Goal: Navigation & Orientation: Find specific page/section

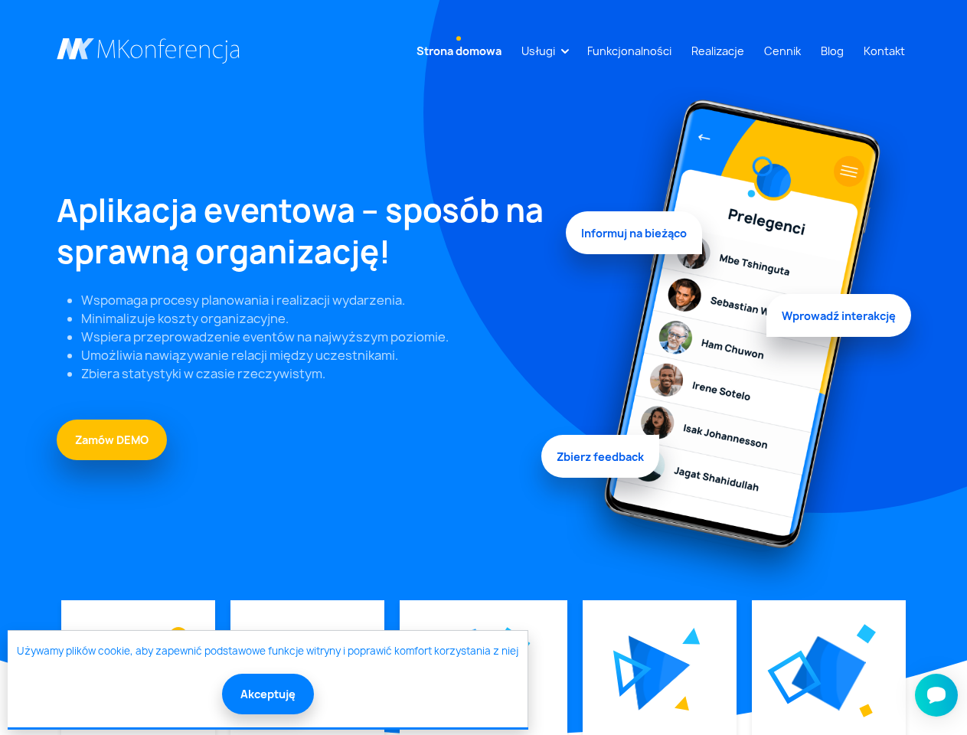
click at [541, 51] on link "Usługi" at bounding box center [538, 51] width 46 height 28
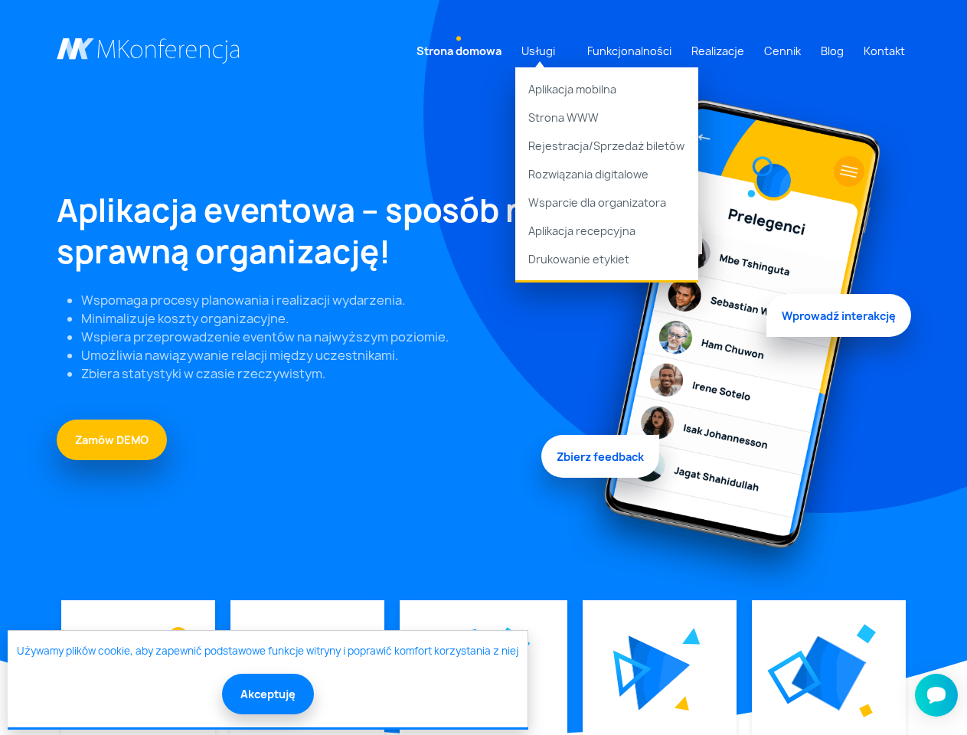
click at [658, 673] on img at bounding box center [659, 672] width 62 height 75
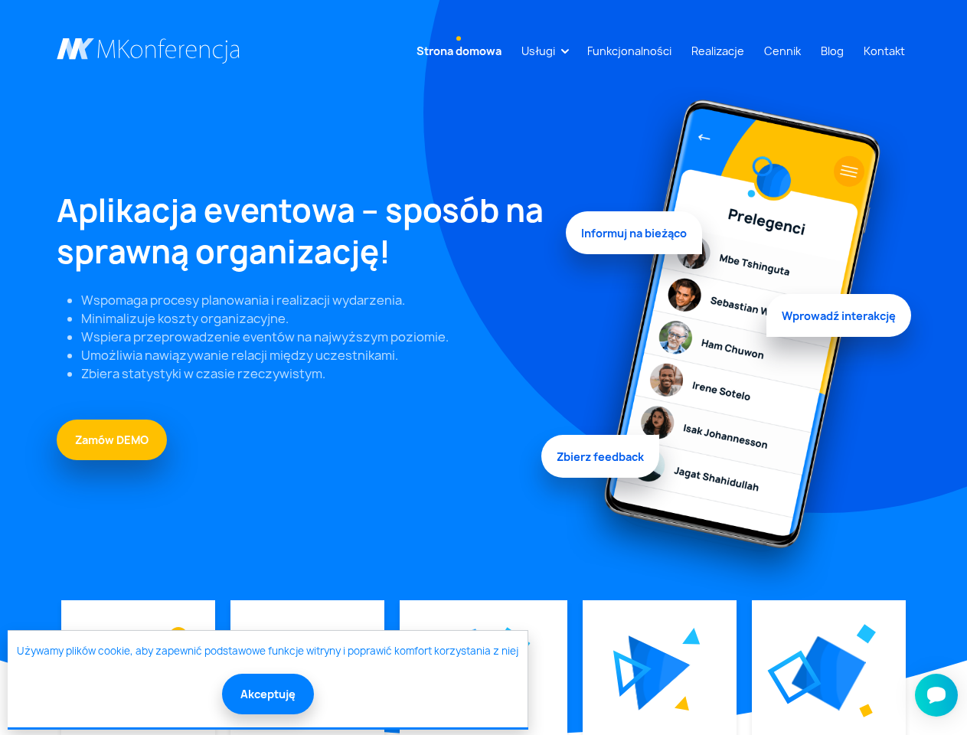
click at [827, 673] on img at bounding box center [828, 673] width 74 height 74
click at [266, 693] on button "Akceptuję" at bounding box center [268, 694] width 92 height 41
